Goal: Navigation & Orientation: Find specific page/section

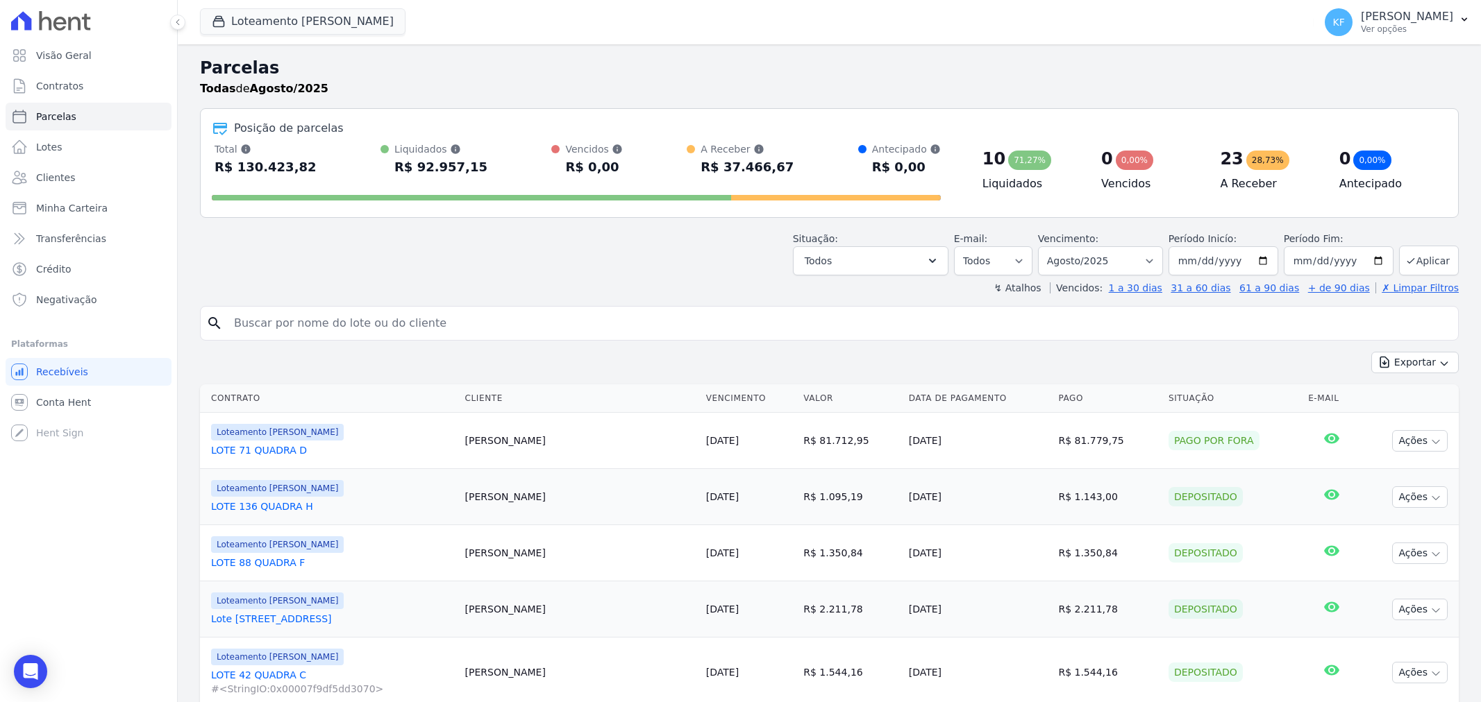
select select
click at [67, 116] on span "Parcelas" at bounding box center [56, 117] width 40 height 14
select select
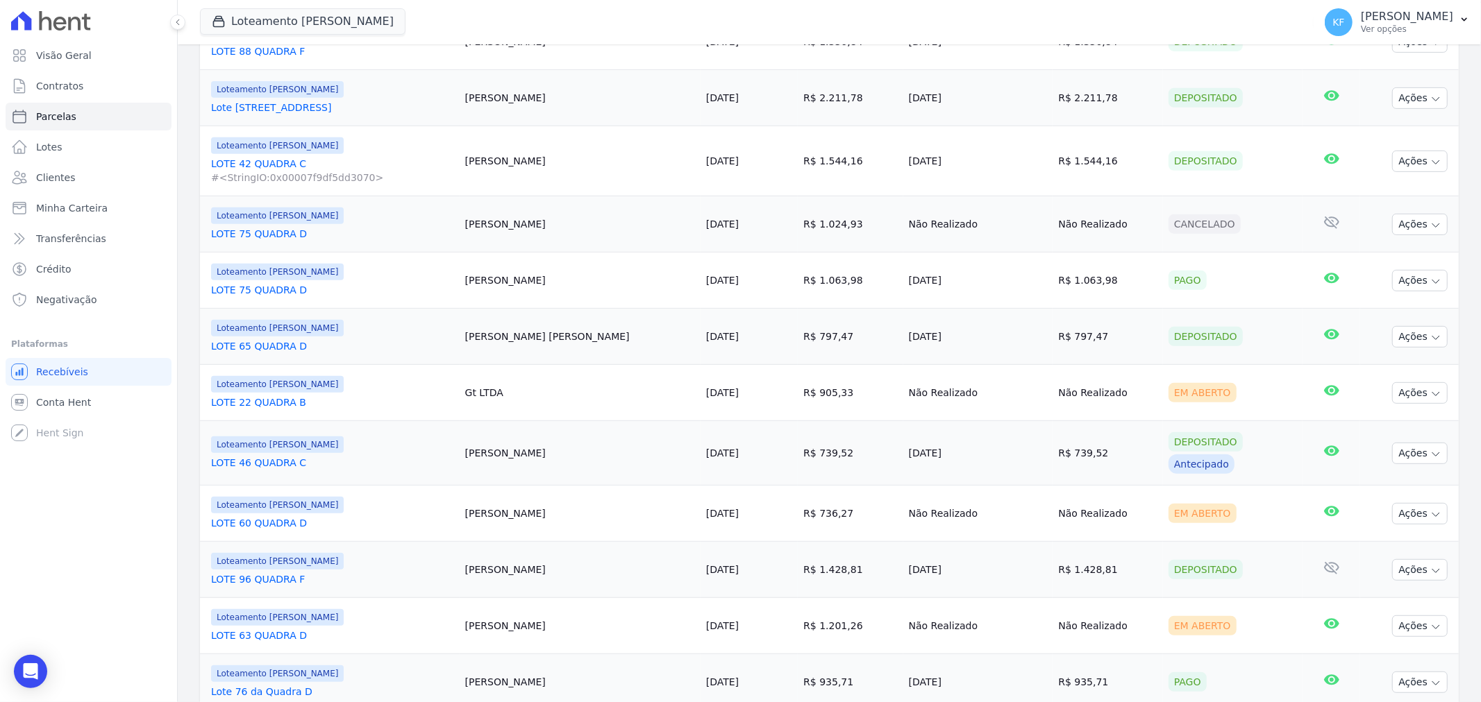
scroll to position [539, 0]
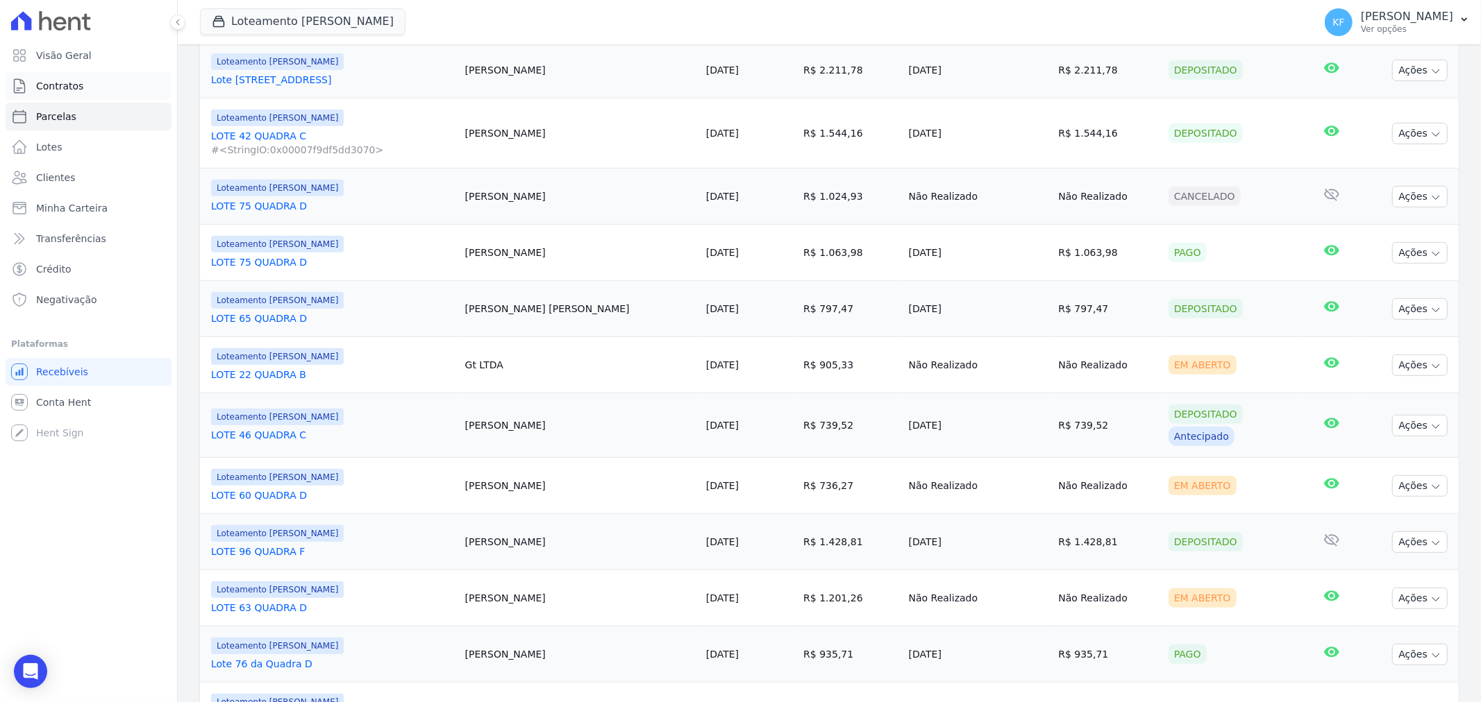
click at [70, 85] on span "Contratos" at bounding box center [59, 86] width 47 height 14
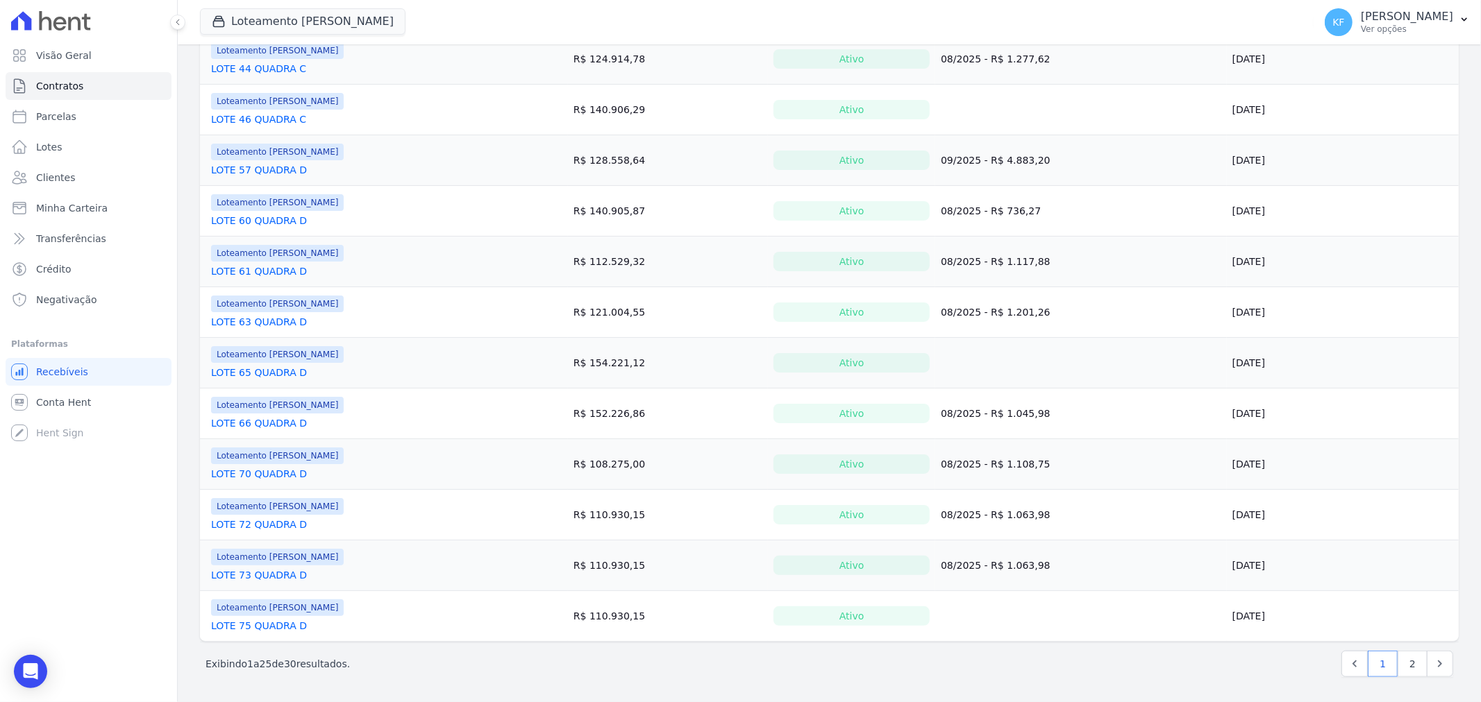
scroll to position [878, 0]
click at [1397, 668] on link "2" at bounding box center [1412, 664] width 30 height 26
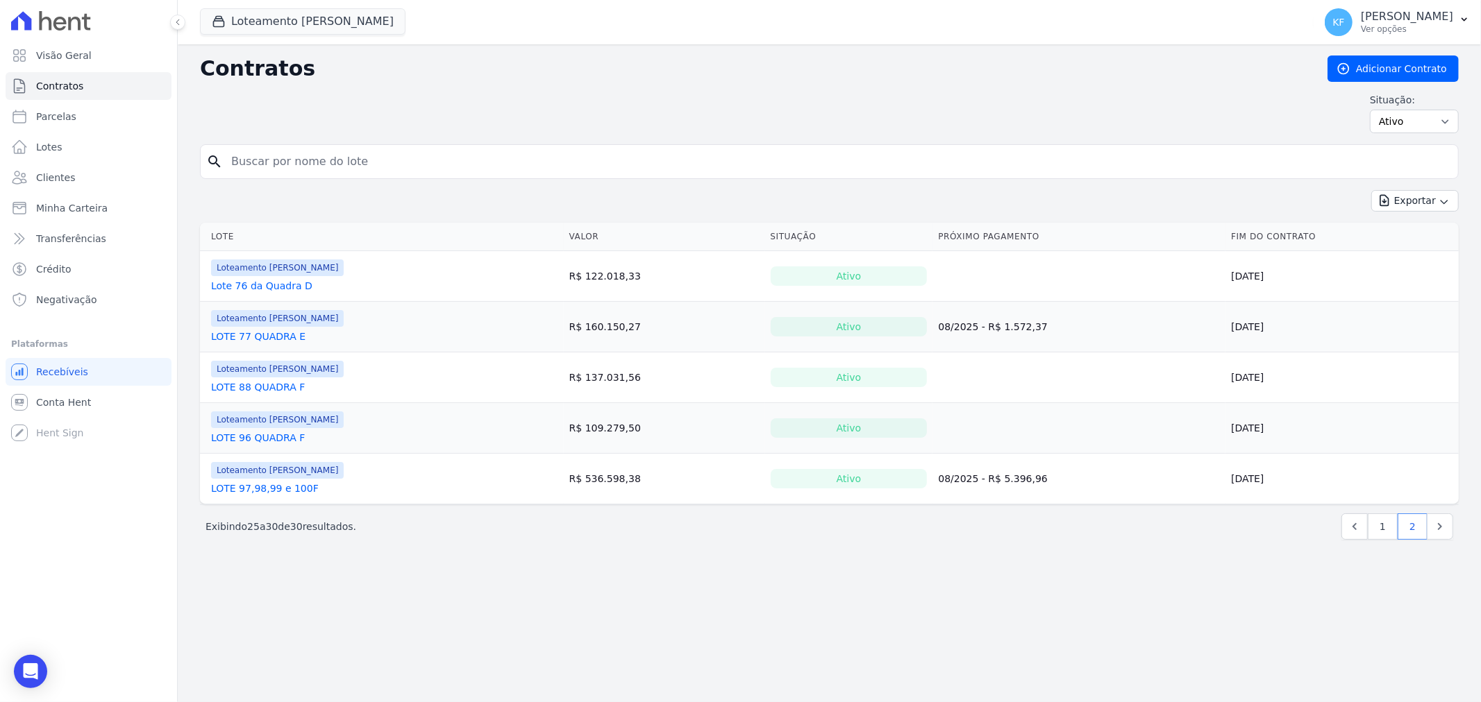
click at [296, 289] on link "Lote 76 da Quadra D" at bounding box center [261, 286] width 101 height 14
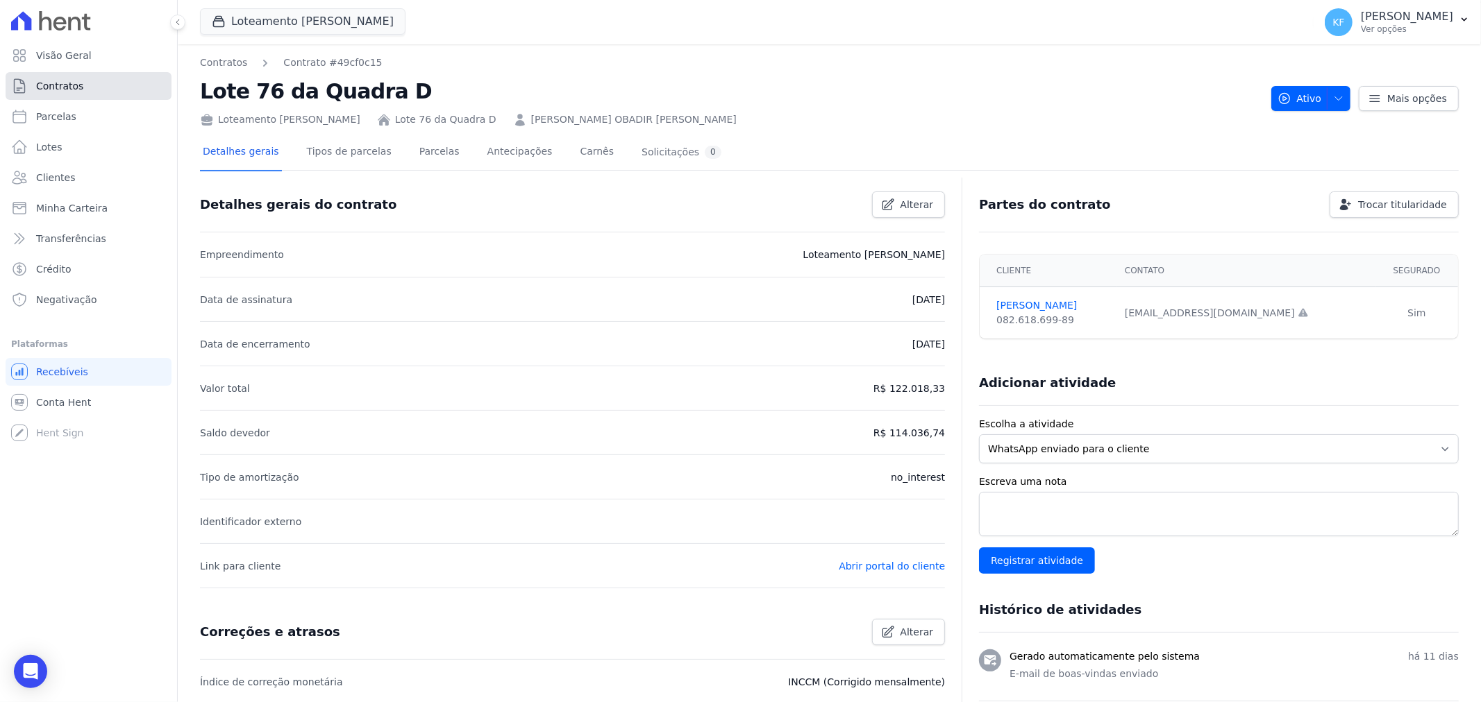
click at [64, 90] on span "Contratos" at bounding box center [59, 86] width 47 height 14
